Goal: Transaction & Acquisition: Purchase product/service

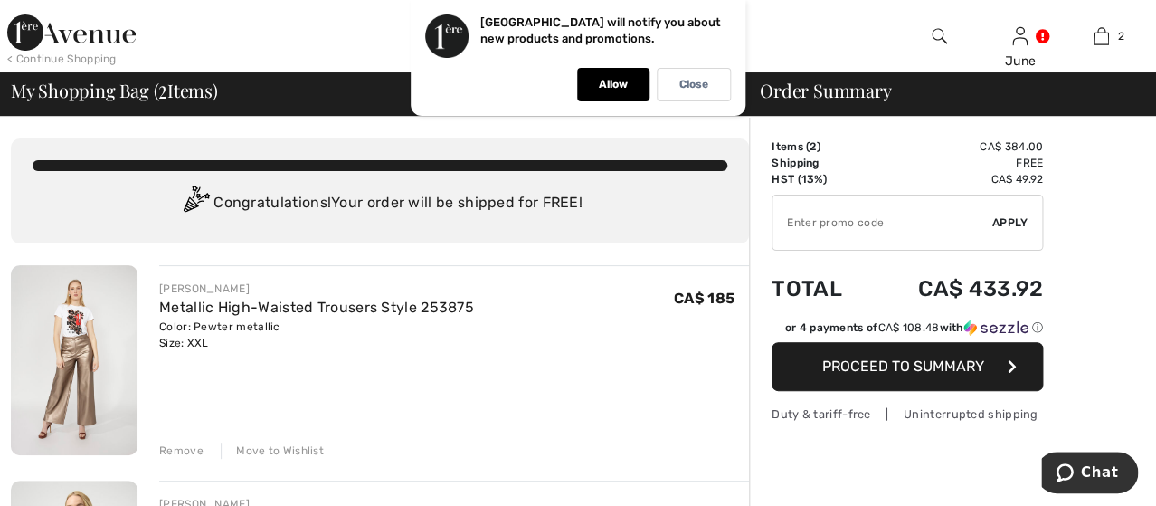
click at [175, 449] on div "Remove" at bounding box center [181, 450] width 44 height 16
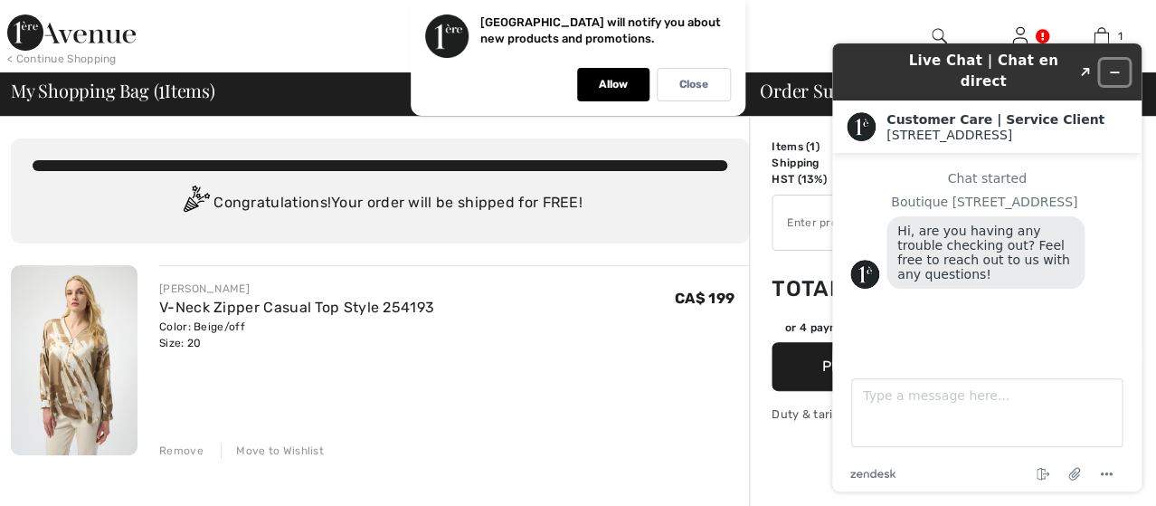
click at [1112, 66] on icon "Minimize widget" at bounding box center [1114, 72] width 13 height 13
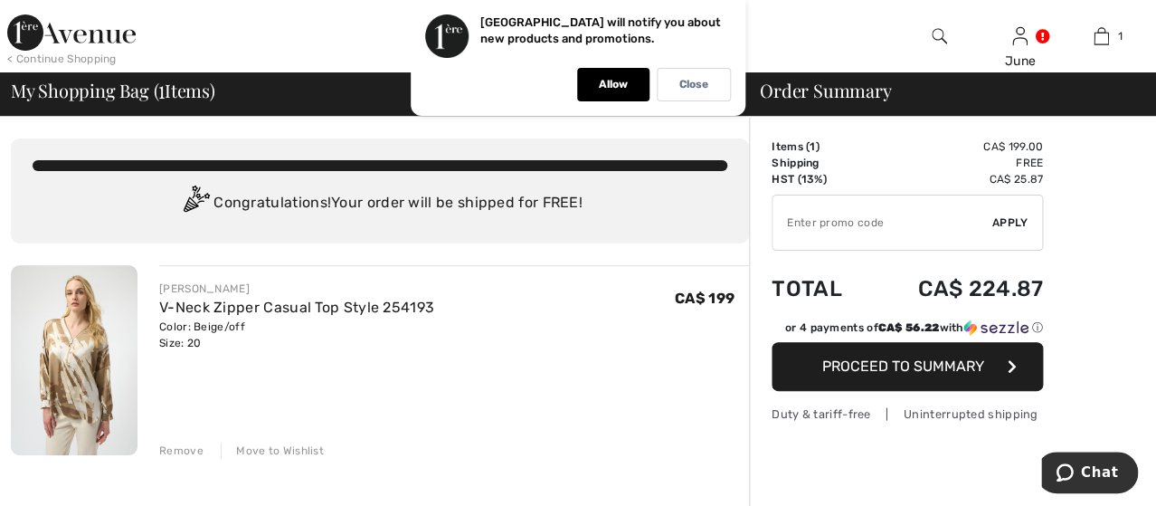
click at [881, 369] on span "Proceed to Summary" at bounding box center [903, 365] width 162 height 17
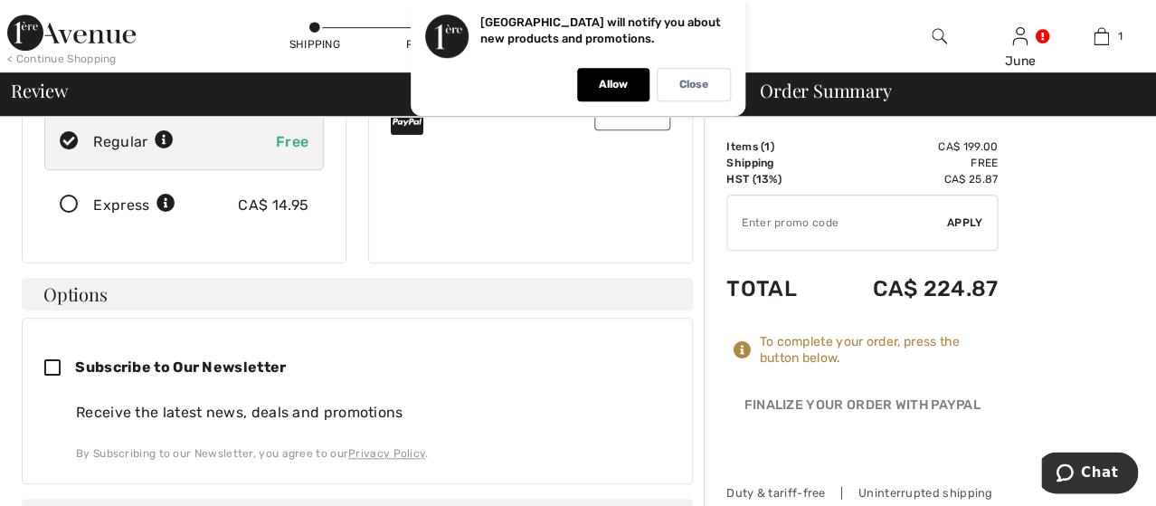
scroll to position [380, 0]
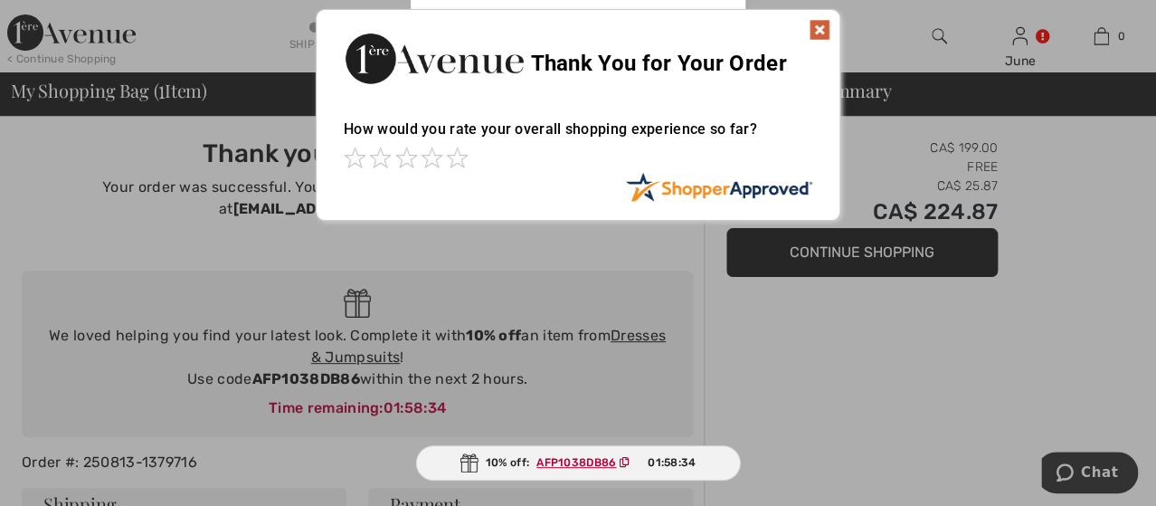
click at [818, 25] on img at bounding box center [820, 30] width 22 height 22
